Goal: Task Accomplishment & Management: Complete application form

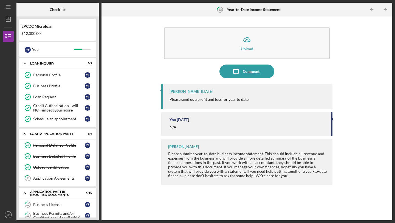
scroll to position [134, 0]
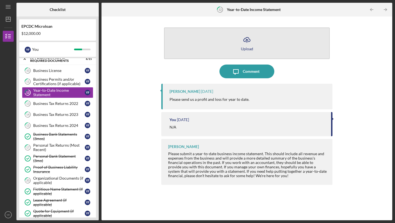
click at [251, 41] on icon "Icon/Upload" at bounding box center [247, 40] width 14 height 14
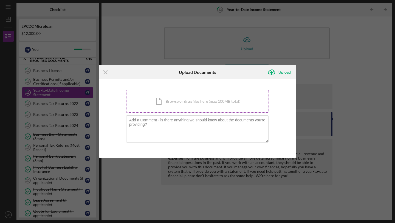
click at [208, 103] on div "Icon/Document Browse or drag files here (max 100MB total) Tap to choose files o…" at bounding box center [197, 101] width 143 height 22
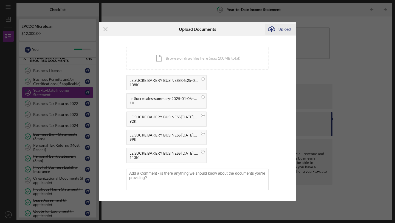
click at [284, 28] on div "Upload" at bounding box center [284, 29] width 12 height 11
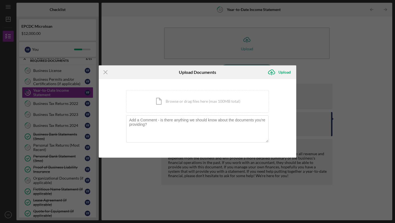
click at [324, 56] on div "Icon/Menu Close Upload Documents Icon/Upload Upload You're uploading documents …" at bounding box center [197, 111] width 395 height 223
click at [278, 73] on icon "Icon/Upload" at bounding box center [272, 72] width 14 height 14
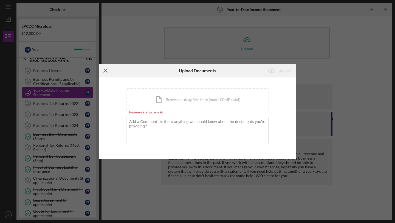
click at [106, 70] on line at bounding box center [106, 71] width 4 height 4
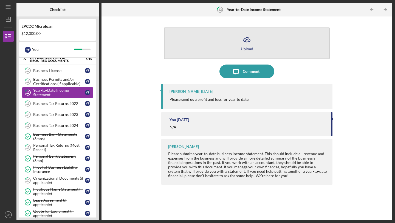
click at [238, 49] on button "Icon/Upload Upload" at bounding box center [247, 43] width 166 height 32
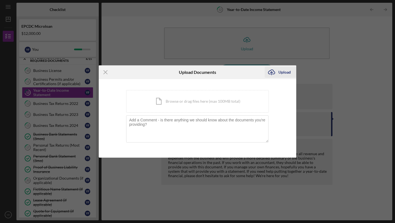
click at [289, 71] on div "Upload" at bounding box center [284, 72] width 12 height 11
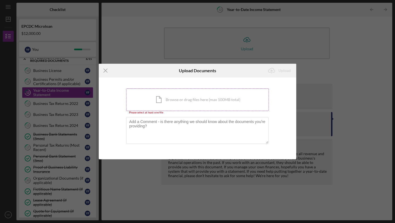
click at [212, 94] on div "Icon/Document Browse or drag files here (max 100MB total) Tap to choose files o…" at bounding box center [197, 99] width 143 height 22
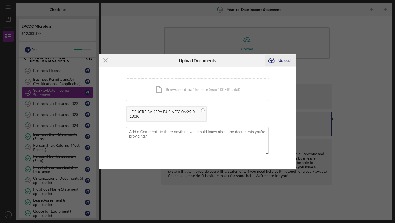
click at [282, 60] on div "Upload" at bounding box center [284, 60] width 12 height 11
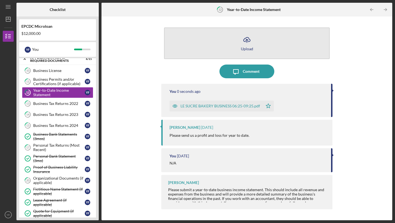
click at [249, 48] on div "Upload" at bounding box center [247, 49] width 12 height 4
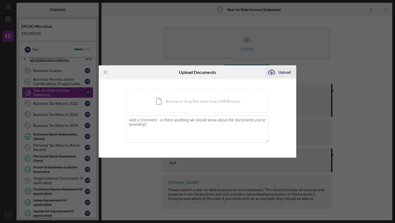
click at [283, 71] on div "Upload" at bounding box center [284, 72] width 12 height 11
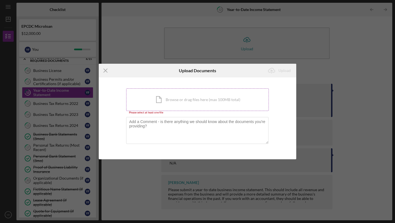
click at [237, 94] on div "Icon/Document Browse or drag files here (max 100MB total) Tap to choose files o…" at bounding box center [197, 99] width 143 height 22
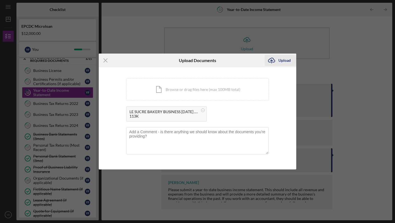
click at [278, 60] on button "Icon/Upload Upload" at bounding box center [281, 60] width 32 height 11
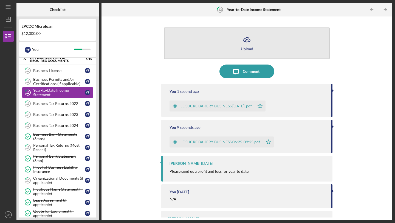
click at [247, 41] on line "button" at bounding box center [247, 40] width 0 height 3
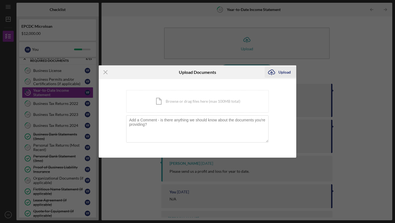
click at [281, 72] on div "Upload" at bounding box center [284, 72] width 12 height 11
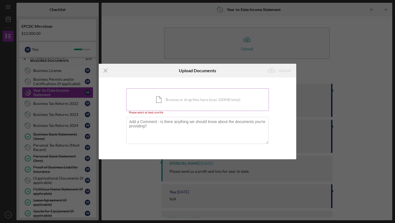
click at [192, 93] on div "Icon/Document Browse or drag files here (max 100MB total) Tap to choose files o…" at bounding box center [197, 99] width 143 height 22
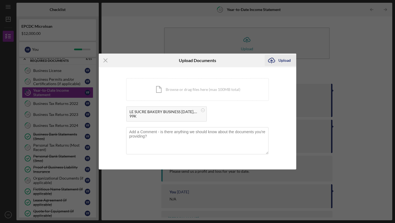
click at [282, 60] on div "Upload" at bounding box center [284, 60] width 12 height 11
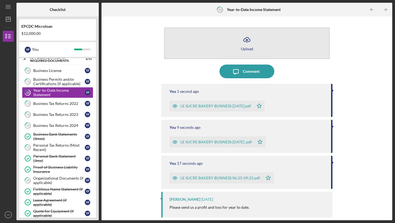
click at [250, 43] on icon "Icon/Upload" at bounding box center [247, 40] width 14 height 14
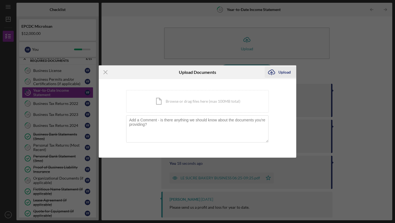
click at [288, 73] on div "Upload" at bounding box center [284, 72] width 12 height 11
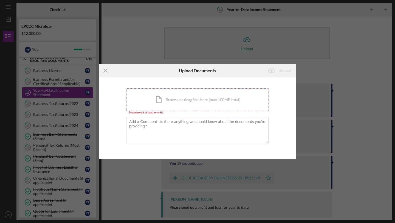
click at [233, 104] on div "Icon/Document Browse or drag files here (max 100MB total) Tap to choose files o…" at bounding box center [197, 99] width 143 height 22
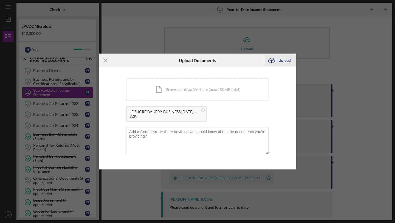
click at [287, 55] on div "Upload" at bounding box center [284, 60] width 12 height 11
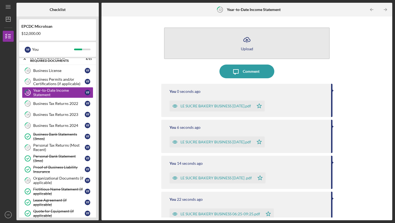
click at [266, 51] on button "Icon/Upload Upload" at bounding box center [247, 43] width 166 height 32
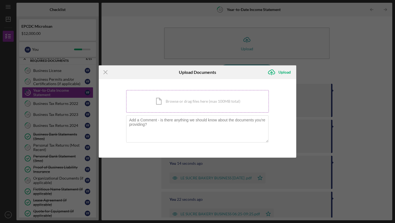
click at [198, 103] on div "Icon/Document Browse or drag files here (max 100MB total) Tap to choose files o…" at bounding box center [197, 101] width 143 height 22
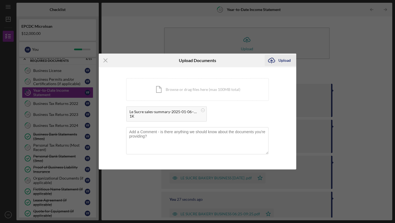
click at [285, 58] on div "Upload" at bounding box center [284, 60] width 12 height 11
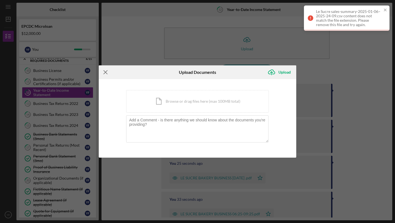
click at [104, 71] on line at bounding box center [106, 72] width 4 height 4
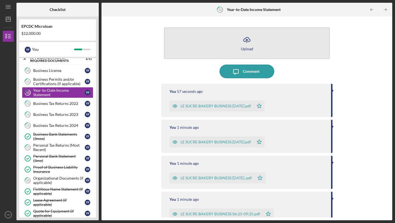
click at [245, 40] on polyline "button" at bounding box center [246, 39] width 2 height 1
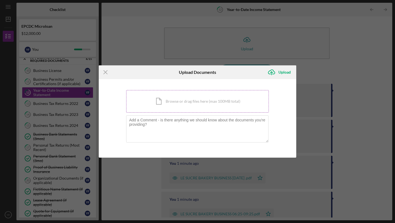
click at [206, 98] on div "Icon/Document Browse or drag files here (max 100MB total) Tap to choose files o…" at bounding box center [197, 101] width 143 height 22
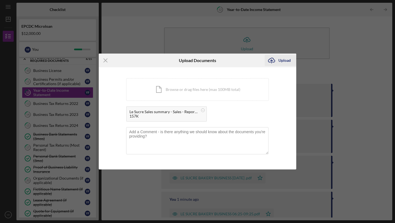
click at [290, 61] on div "Upload" at bounding box center [284, 60] width 12 height 11
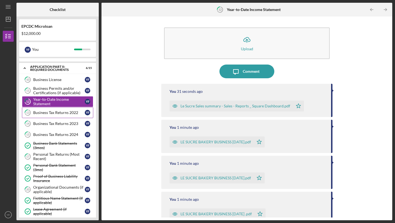
scroll to position [124, 0]
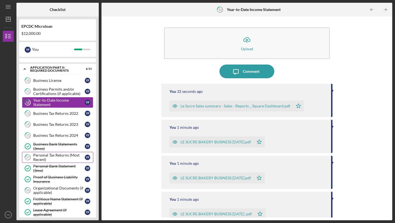
click at [66, 156] on div "Personal Tax Returns (Most Recent)" at bounding box center [59, 157] width 52 height 9
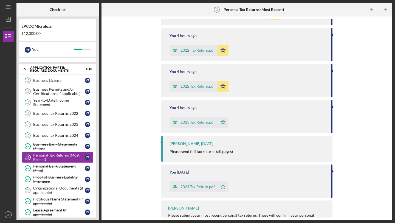
scroll to position [135, 0]
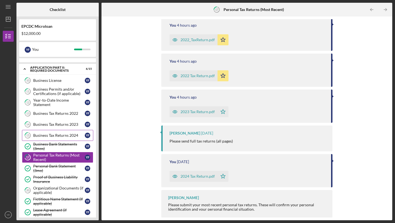
click at [52, 131] on link "15 Business Tax Returns 2024 Y F" at bounding box center [57, 135] width 71 height 11
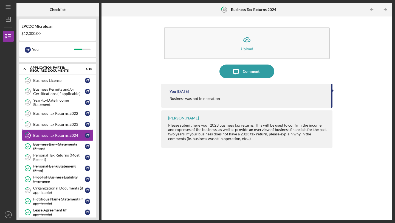
click at [56, 126] on div "Business Tax Returns 2023" at bounding box center [59, 124] width 52 height 4
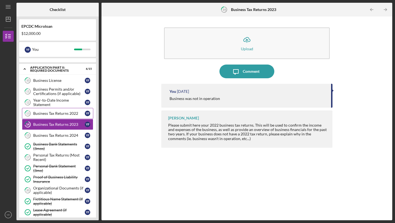
click at [58, 113] on div "Business Tax Returns 2022" at bounding box center [59, 113] width 52 height 4
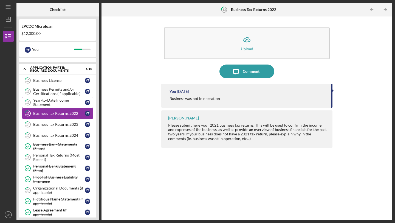
click at [56, 104] on div "Year-to-Date Income Statement" at bounding box center [59, 102] width 52 height 9
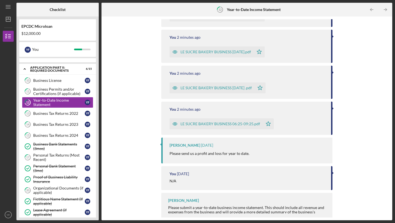
scroll to position [128, 0]
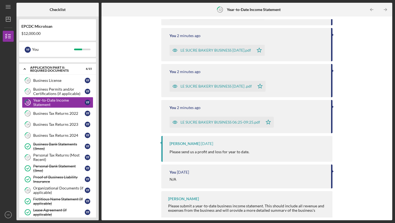
click at [238, 86] on div "LE SUCRE BAKERY BUSINESS [DATE] .pdf" at bounding box center [215, 86] width 71 height 4
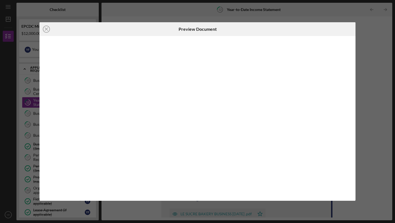
scroll to position [2, 0]
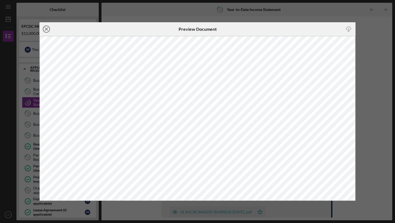
click at [46, 28] on icon "Icon/Close" at bounding box center [46, 29] width 14 height 14
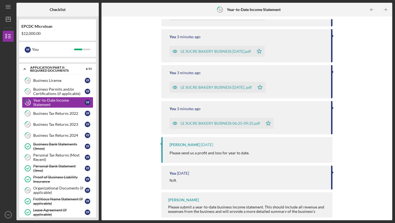
scroll to position [129, 0]
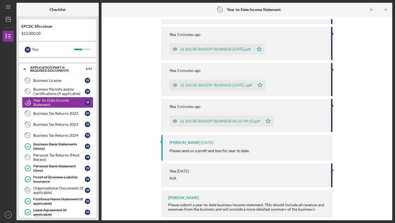
click at [213, 48] on div "LE SUCRE BAKERY BUSINESS [DATE].pdf" at bounding box center [215, 49] width 70 height 4
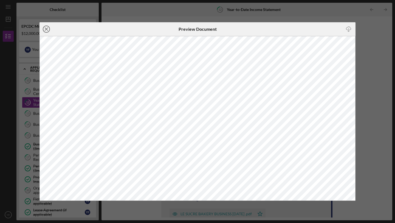
click at [45, 29] on icon "Icon/Close" at bounding box center [46, 29] width 14 height 14
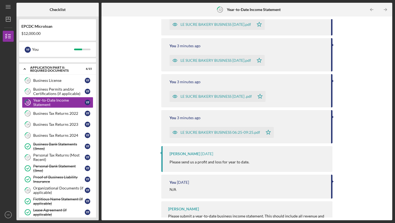
scroll to position [118, 0]
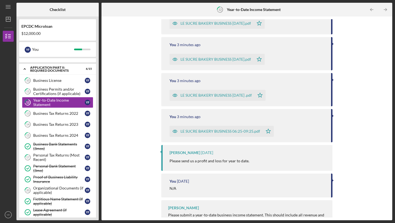
click at [203, 129] on div "LE SUCRE BAKERY BUSINESS 06:25-09:25.pdf" at bounding box center [220, 131] width 80 height 4
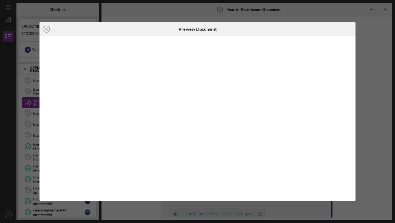
scroll to position [129, 0]
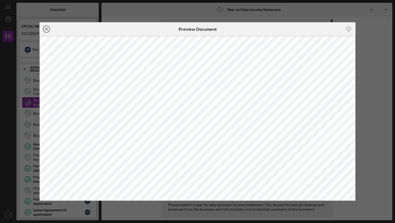
click at [50, 29] on circle at bounding box center [46, 29] width 7 height 7
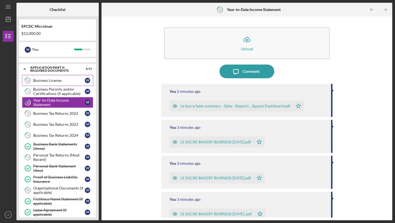
click at [56, 79] on div "Business License" at bounding box center [59, 80] width 52 height 4
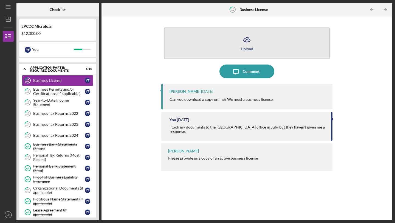
click at [249, 48] on div "Upload" at bounding box center [247, 49] width 12 height 4
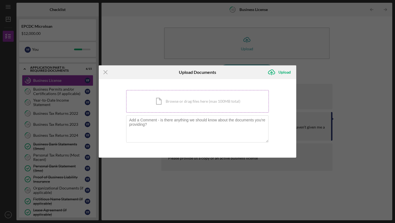
click at [195, 108] on div "Icon/Document Browse or drag files here (max 100MB total) Tap to choose files o…" at bounding box center [197, 101] width 143 height 22
